Goal: Register for event/course

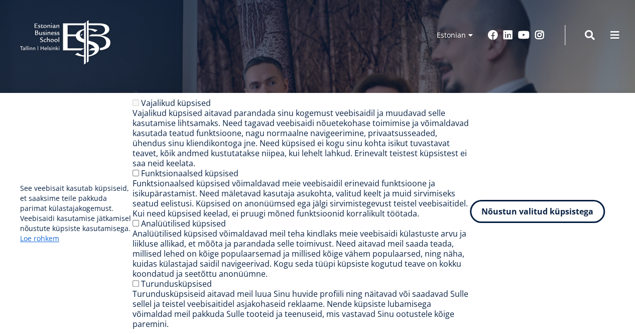
click at [537, 217] on button "Nõustun valitud küpsistega" at bounding box center [537, 211] width 135 height 23
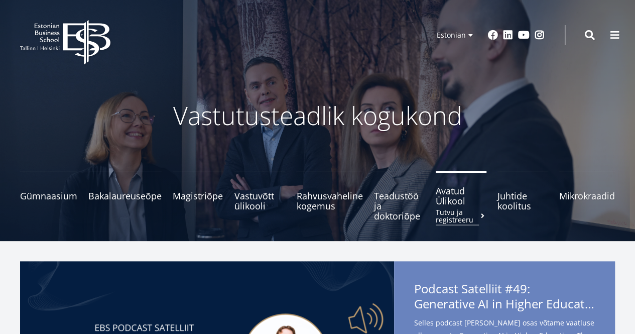
click at [452, 206] on span "Avatud Ülikool Tutvu ja registreeru" at bounding box center [461, 196] width 51 height 20
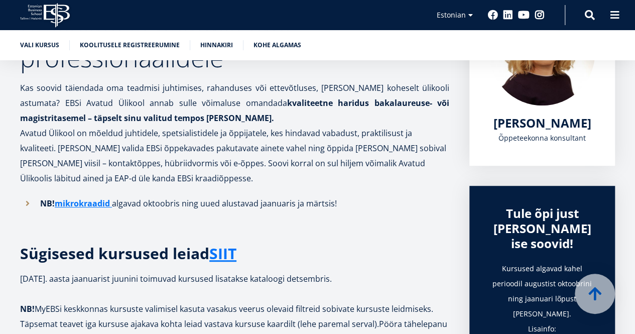
scroll to position [301, 0]
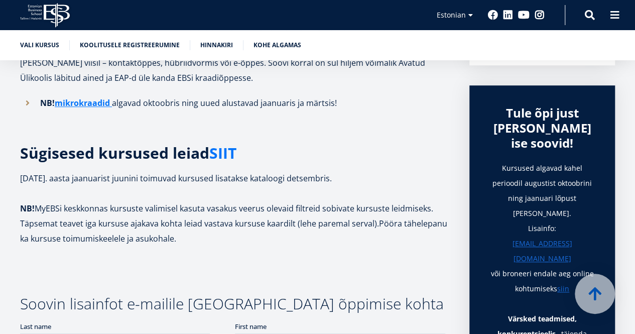
click at [225, 160] on link "SIIT" at bounding box center [222, 153] width 27 height 15
